Goal: Task Accomplishment & Management: Manage account settings

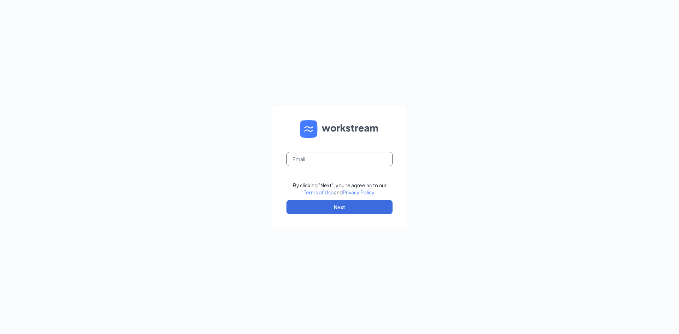
click at [317, 159] on input "text" at bounding box center [340, 159] width 106 height 14
type input "[PERSON_NAME][EMAIL_ADDRESS][DOMAIN_NAME]"
click at [337, 208] on button "Next" at bounding box center [340, 207] width 106 height 14
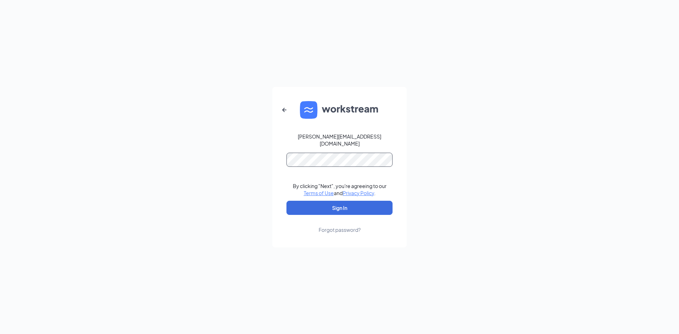
click at [287, 201] on button "Sign In" at bounding box center [340, 208] width 106 height 14
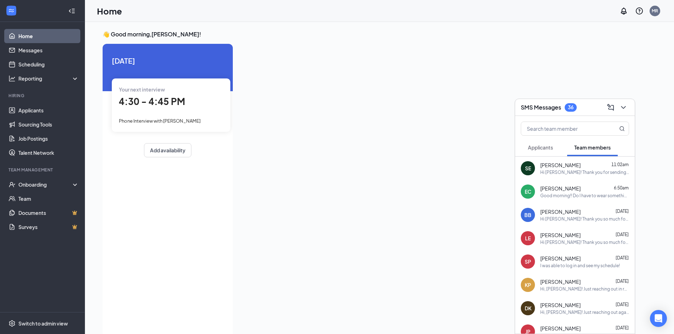
click at [537, 146] on span "Applicants" at bounding box center [540, 147] width 25 height 6
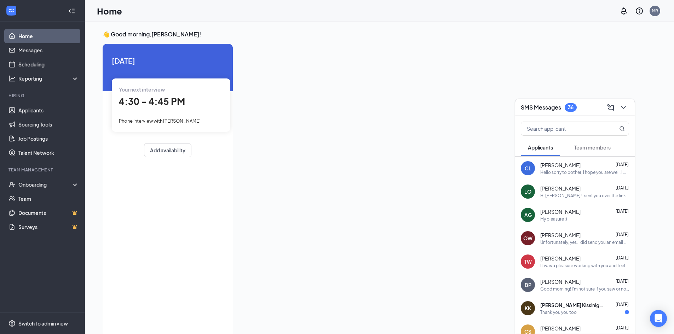
click at [593, 149] on span "Team members" at bounding box center [592, 147] width 36 height 6
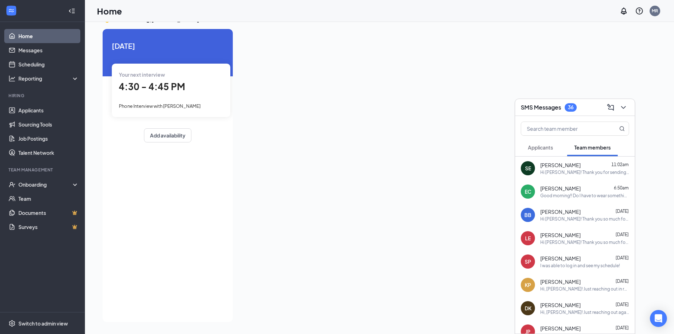
click at [567, 314] on div "Hi, [PERSON_NAME]! Just reaching out again in regards to your Hot Schedules. I …" at bounding box center [584, 313] width 89 height 6
